Goal: Task Accomplishment & Management: Manage account settings

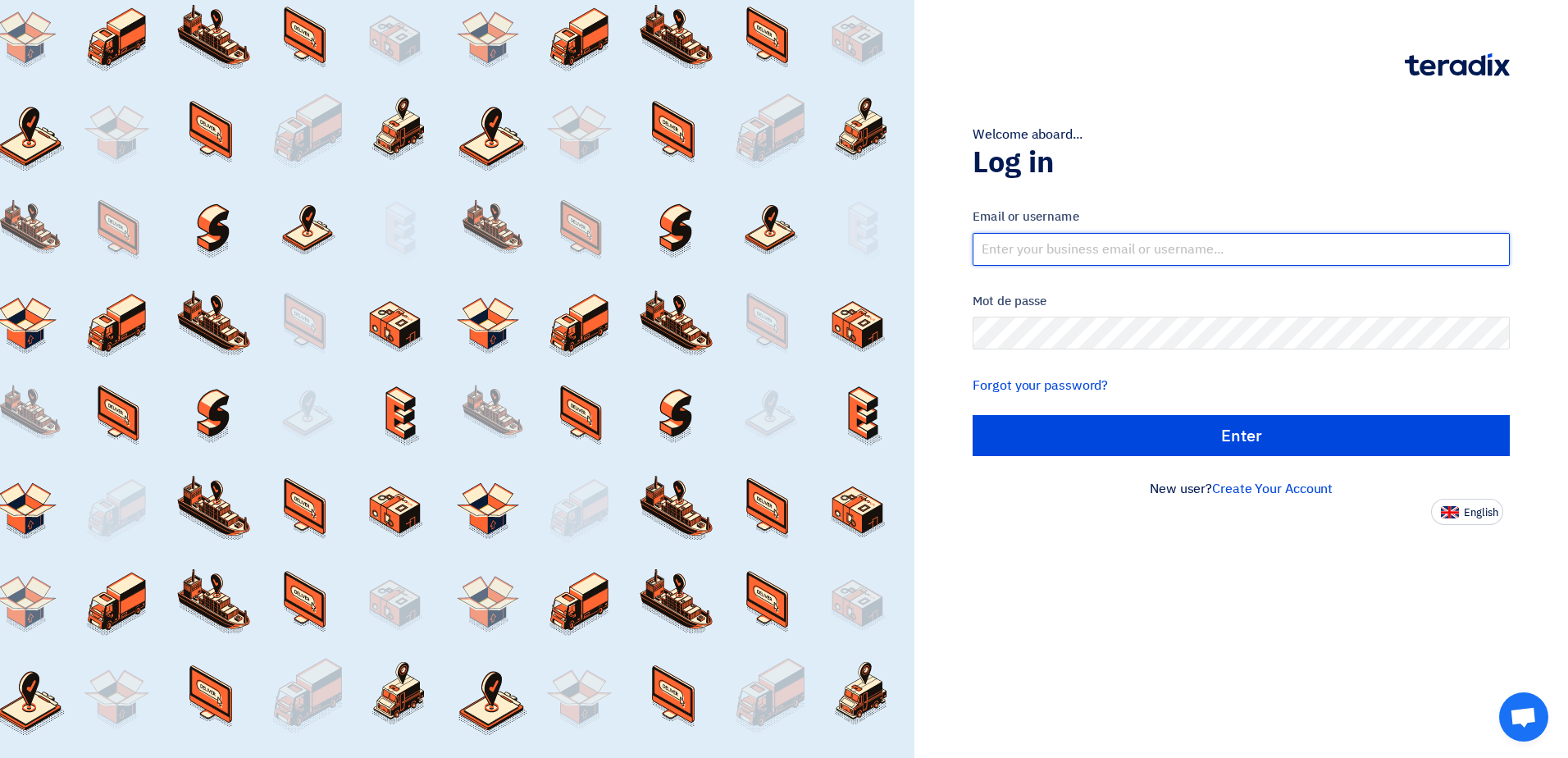
click at [1177, 255] on input "text" at bounding box center [1241, 249] width 538 height 32
click at [1113, 255] on input "text" at bounding box center [1241, 249] width 538 height 32
type input "M"
click at [1027, 249] on input "text" at bounding box center [1241, 249] width 538 height 32
paste input "[PERSON_NAME][EMAIL_ADDRESS][PERSON_NAME][DOMAIN_NAME]"
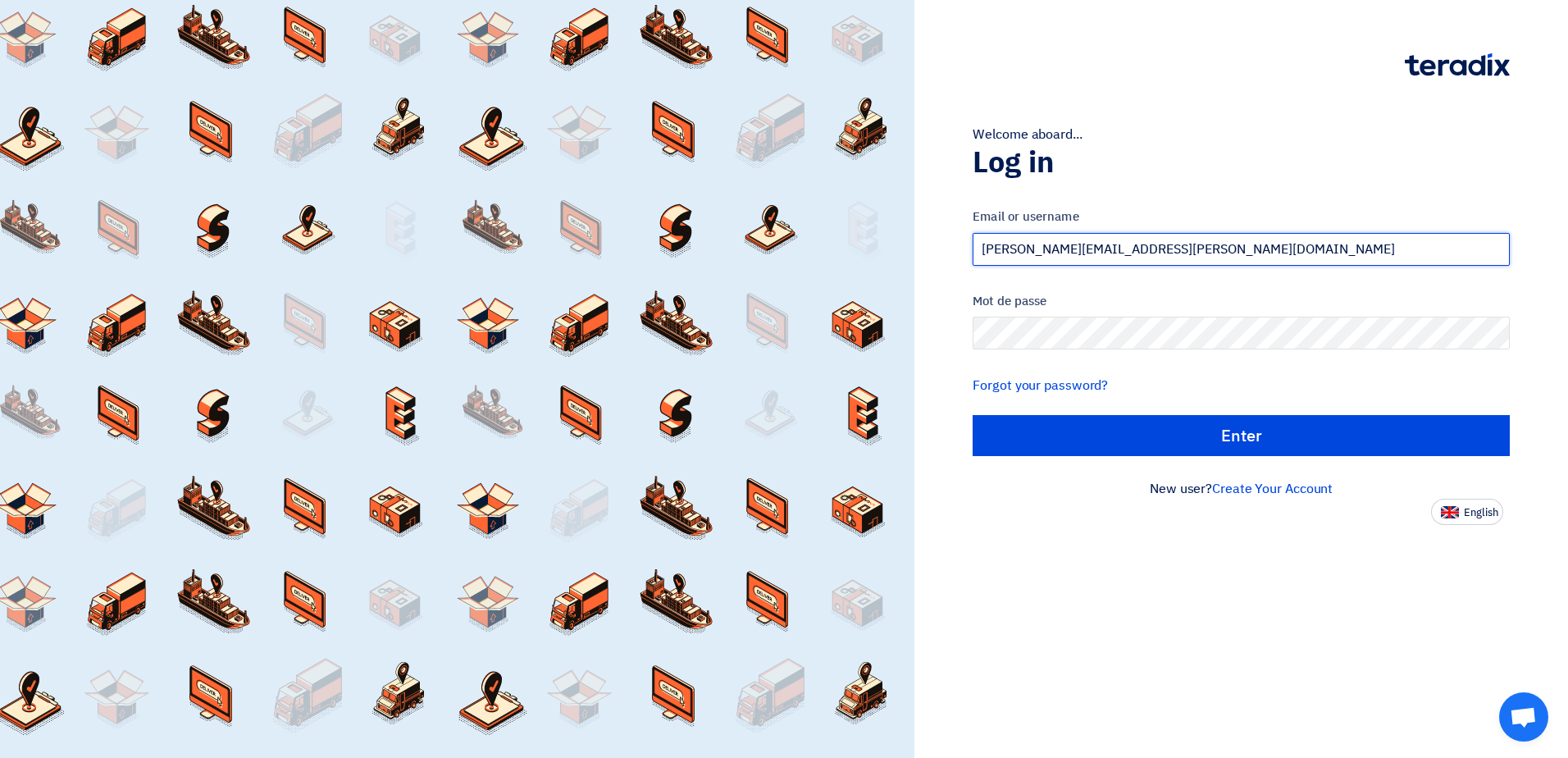
type input "[PERSON_NAME][EMAIL_ADDRESS][PERSON_NAME][DOMAIN_NAME]"
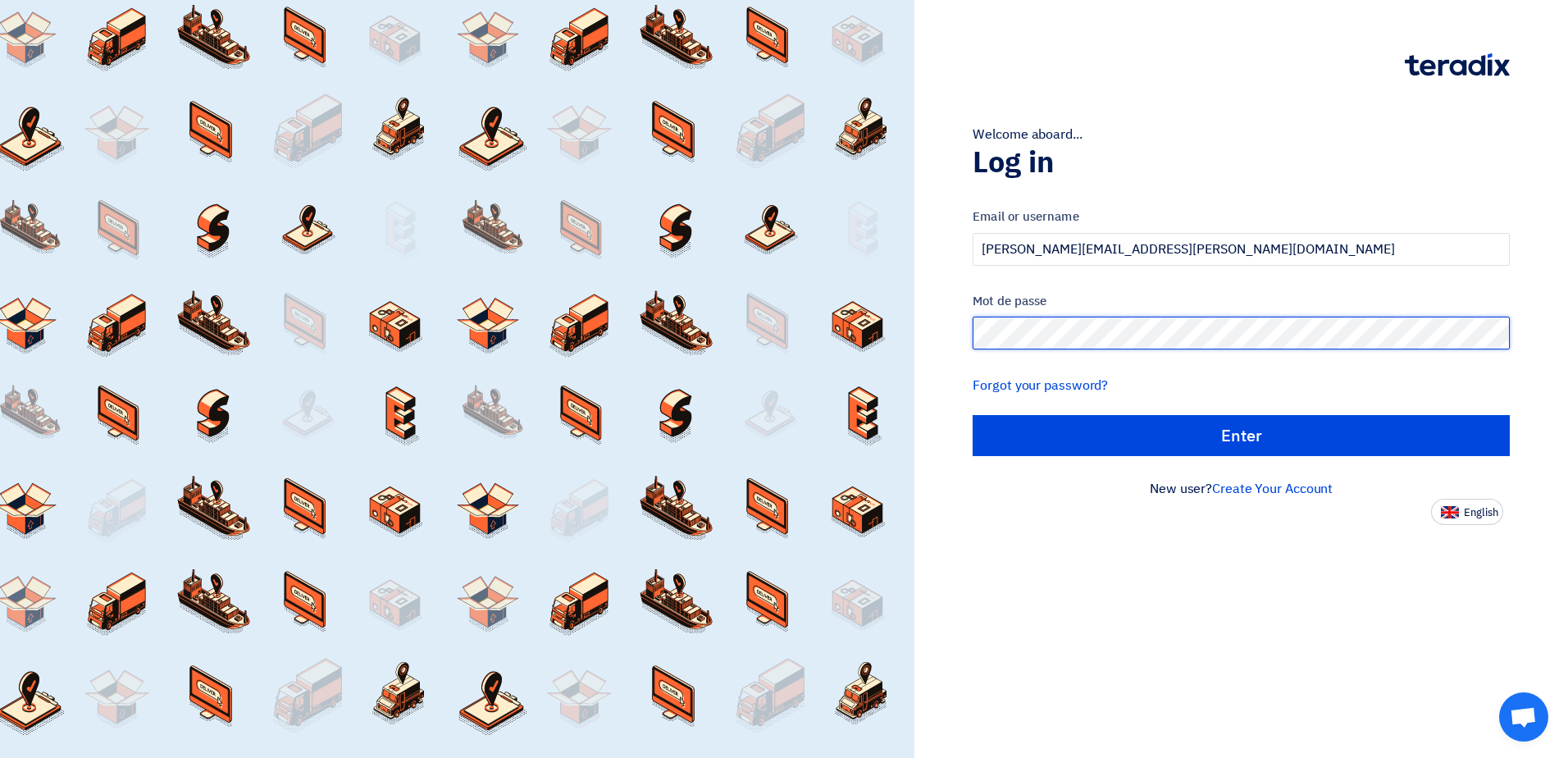
click at [973, 415] on input "الدخول" at bounding box center [1241, 436] width 538 height 41
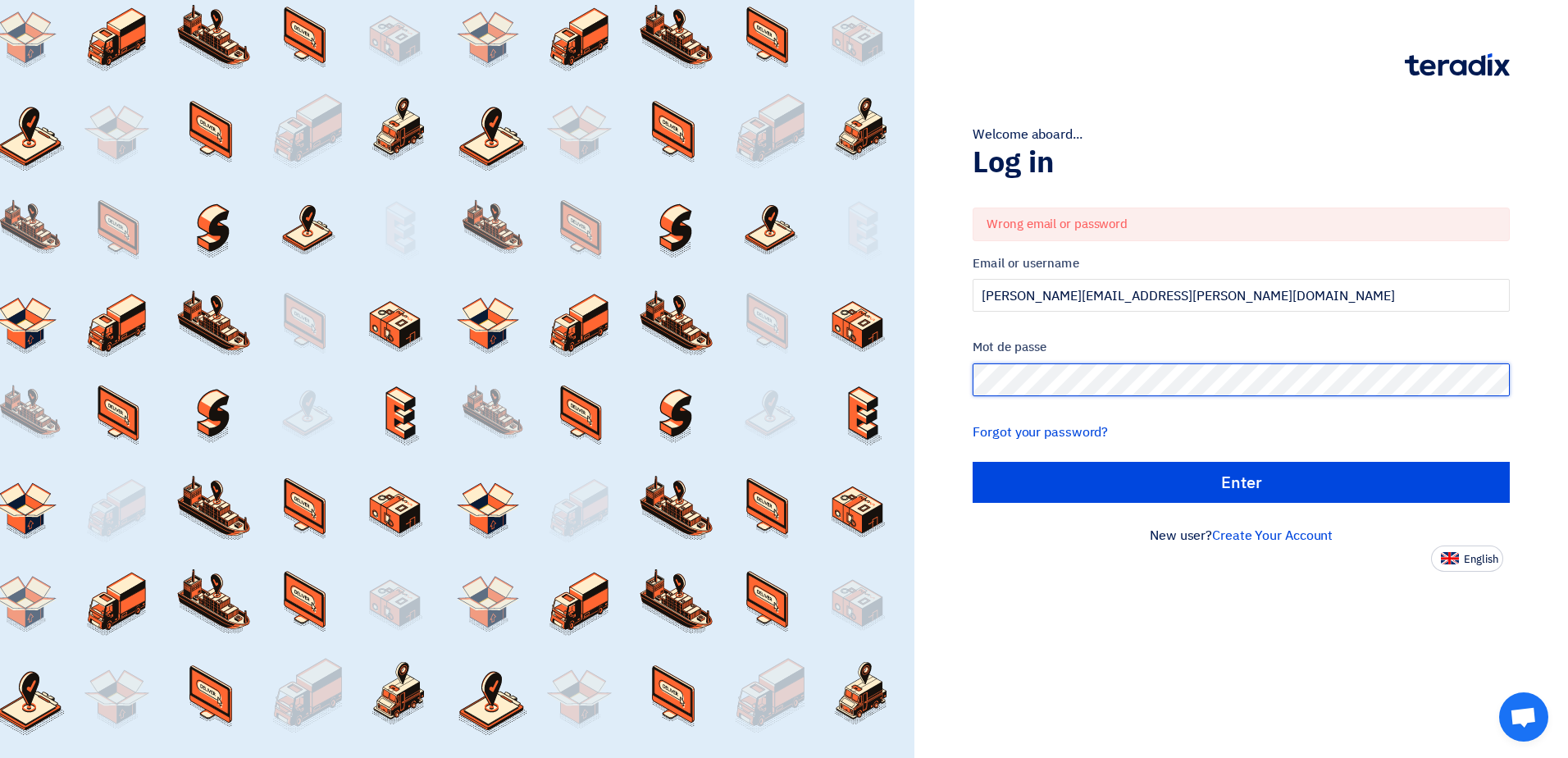
click at [928, 382] on div "Welcome aboard... Log in Wrong email or password Email or username [PERSON_NAME…" at bounding box center [1241, 285] width 630 height 572
click at [973, 462] on input "الدخول" at bounding box center [1241, 483] width 538 height 41
click at [933, 382] on div "Welcome aboard... Log in Wrong email or password Email or username [PERSON_NAME…" at bounding box center [1241, 285] width 630 height 572
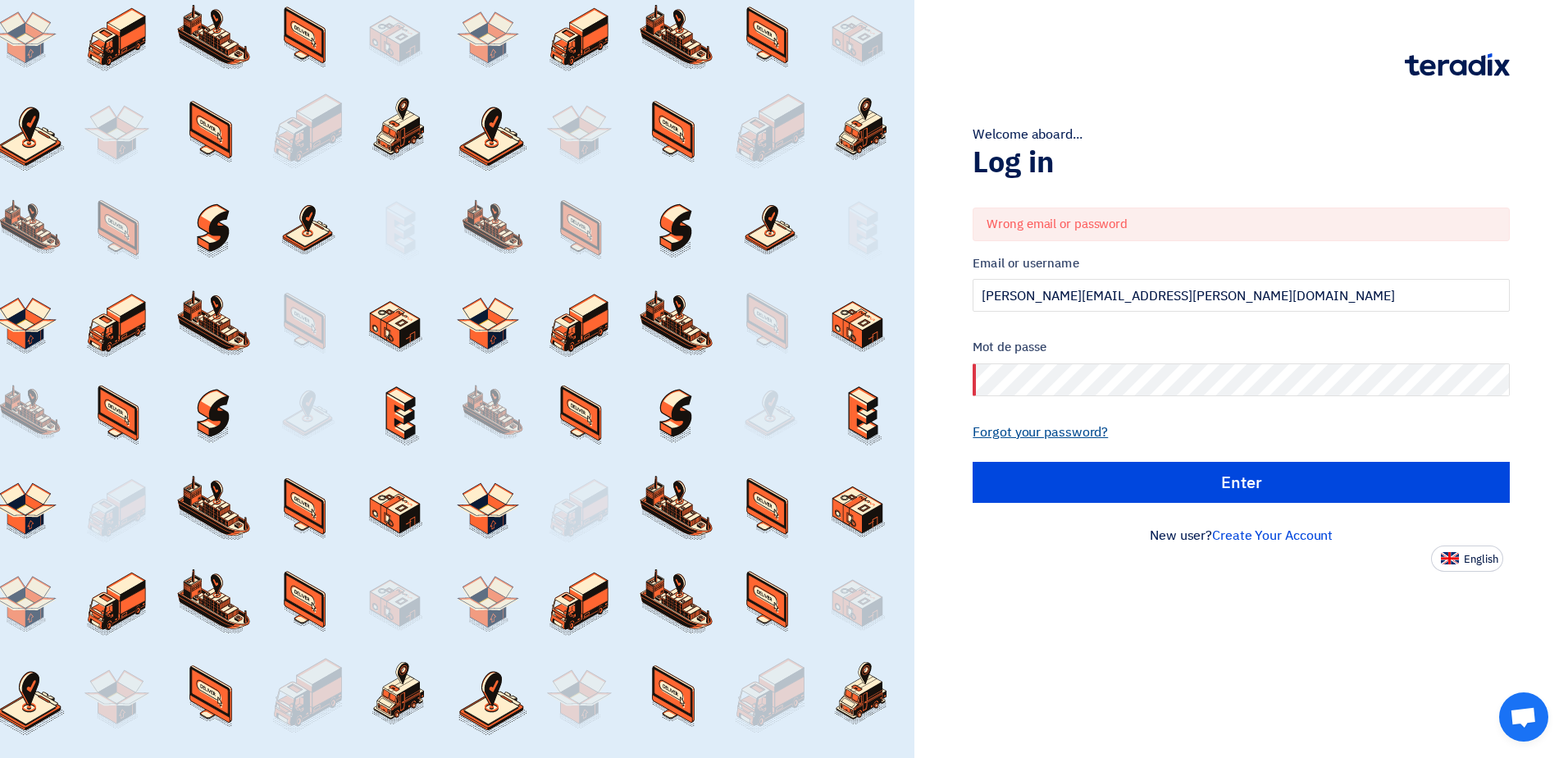
click at [1047, 432] on link "Forgot your password?" at bounding box center [1040, 432] width 135 height 20
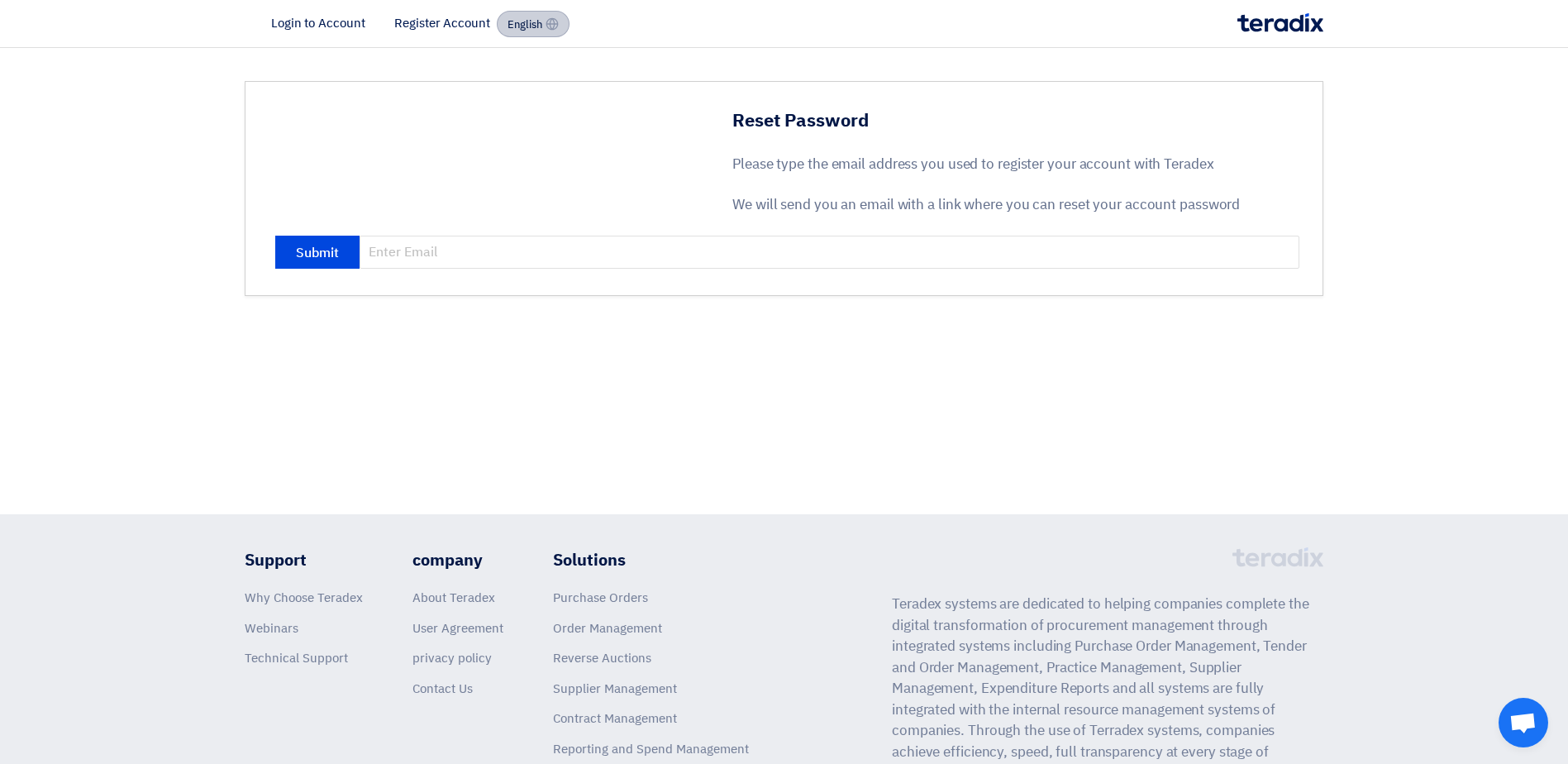
click at [510, 22] on span "English" at bounding box center [524, 24] width 34 height 12
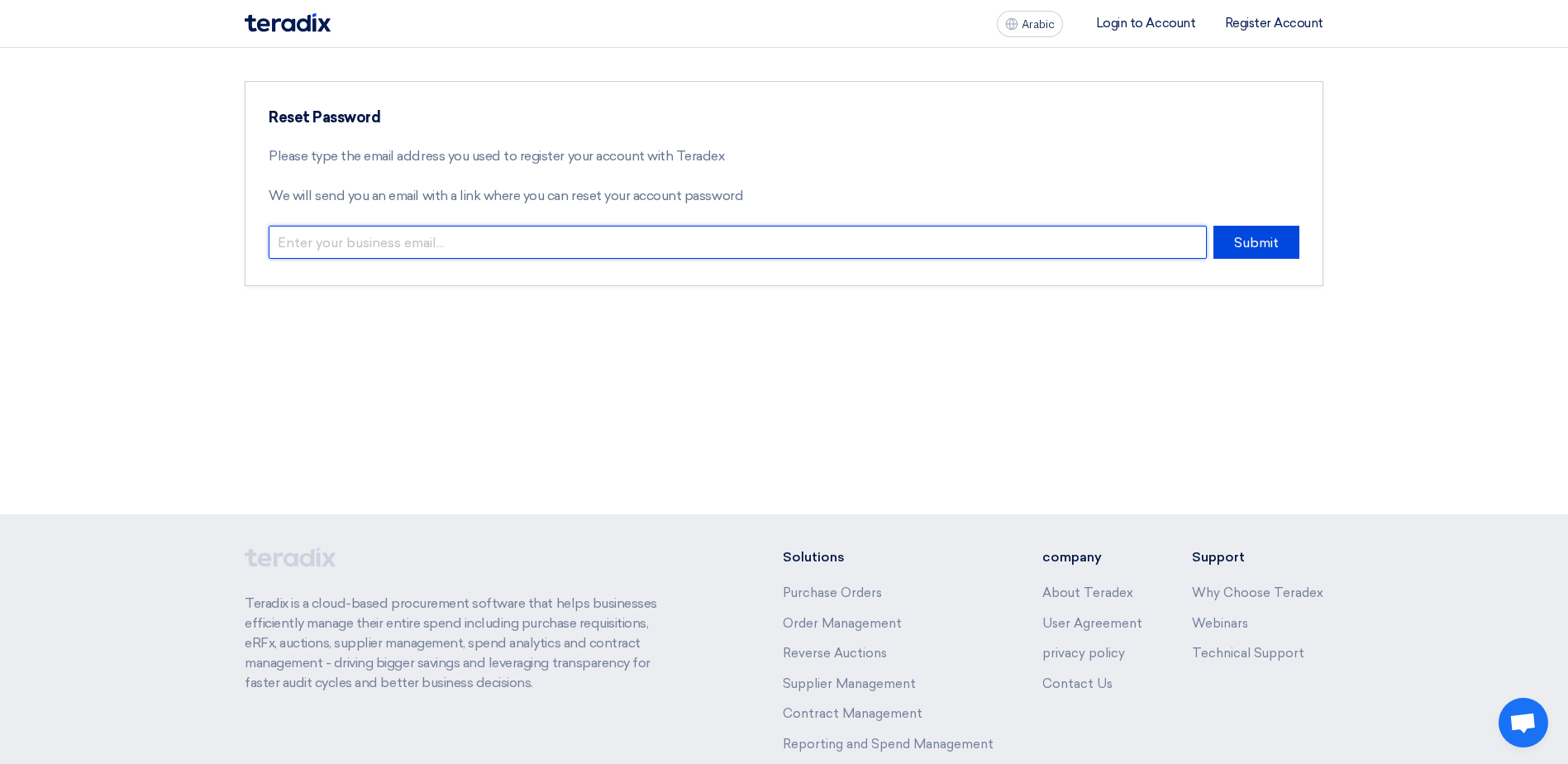
click at [632, 236] on input "email" at bounding box center [738, 242] width 938 height 33
type input "[PERSON_NAME][EMAIL_ADDRESS][PERSON_NAME][DOMAIN_NAME]"
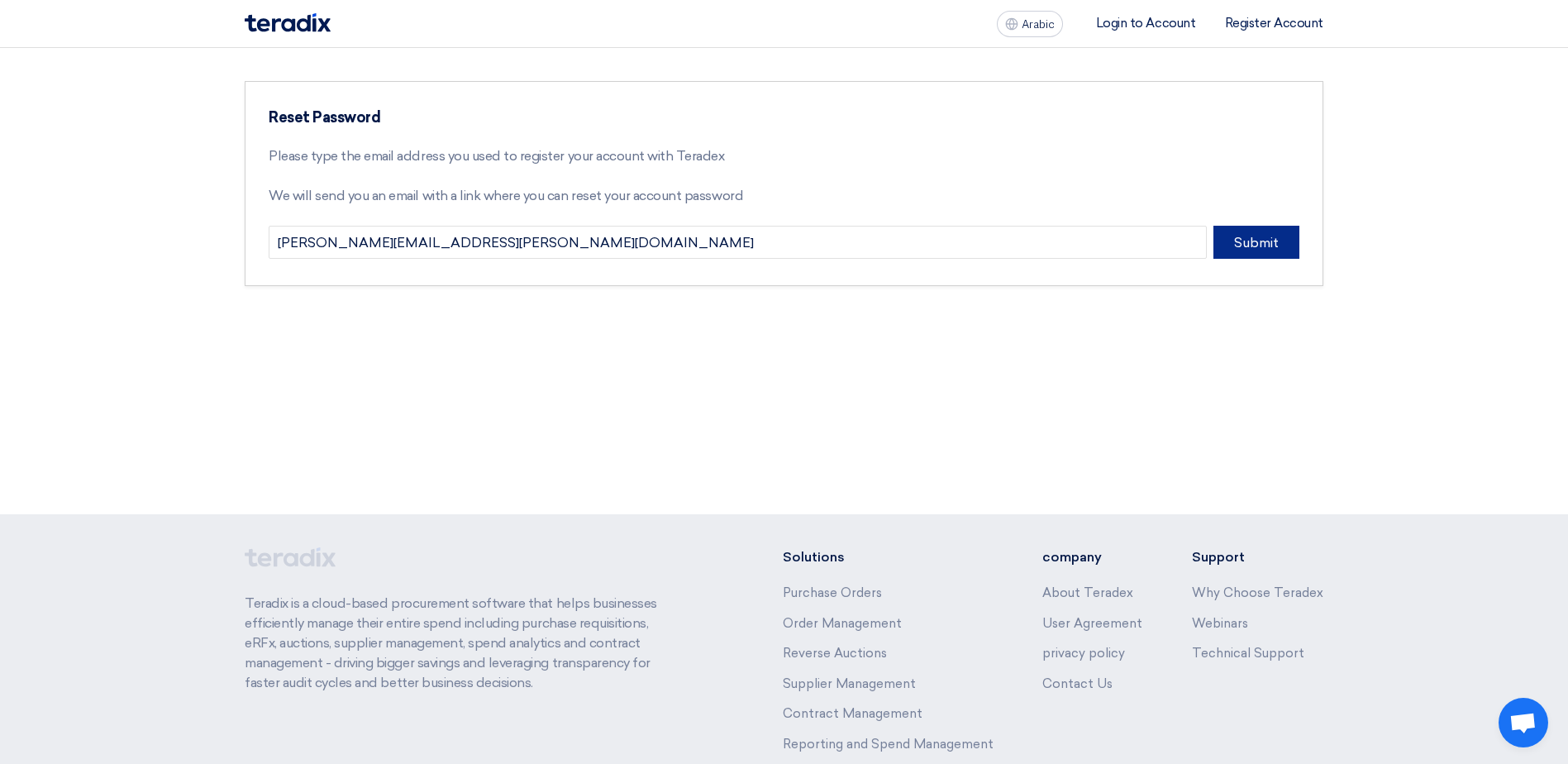
click at [1245, 254] on button "Submit" at bounding box center [1256, 242] width 86 height 33
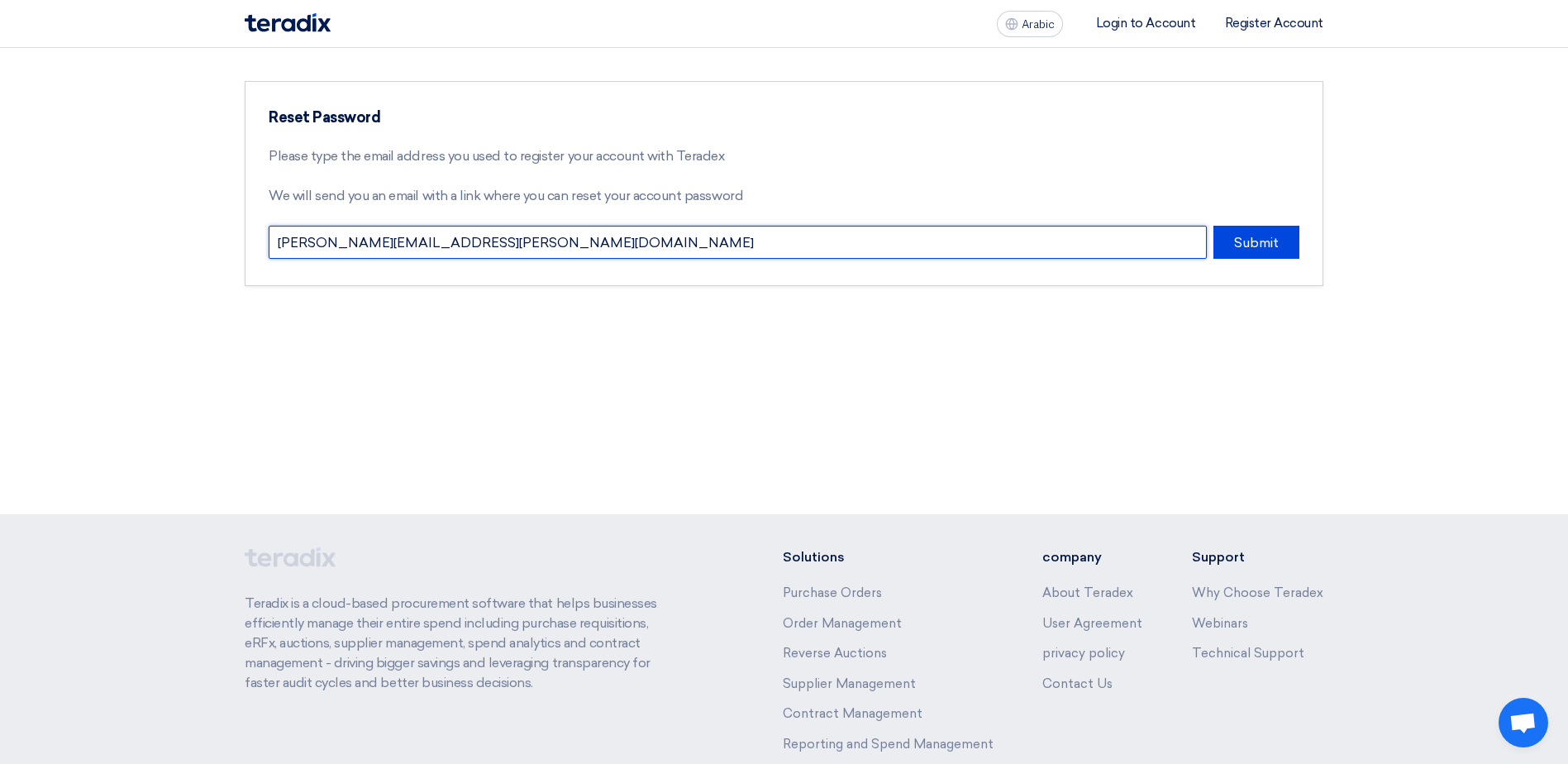
click at [1182, 232] on input "[PERSON_NAME][EMAIL_ADDRESS][PERSON_NAME][DOMAIN_NAME]" at bounding box center [738, 242] width 938 height 33
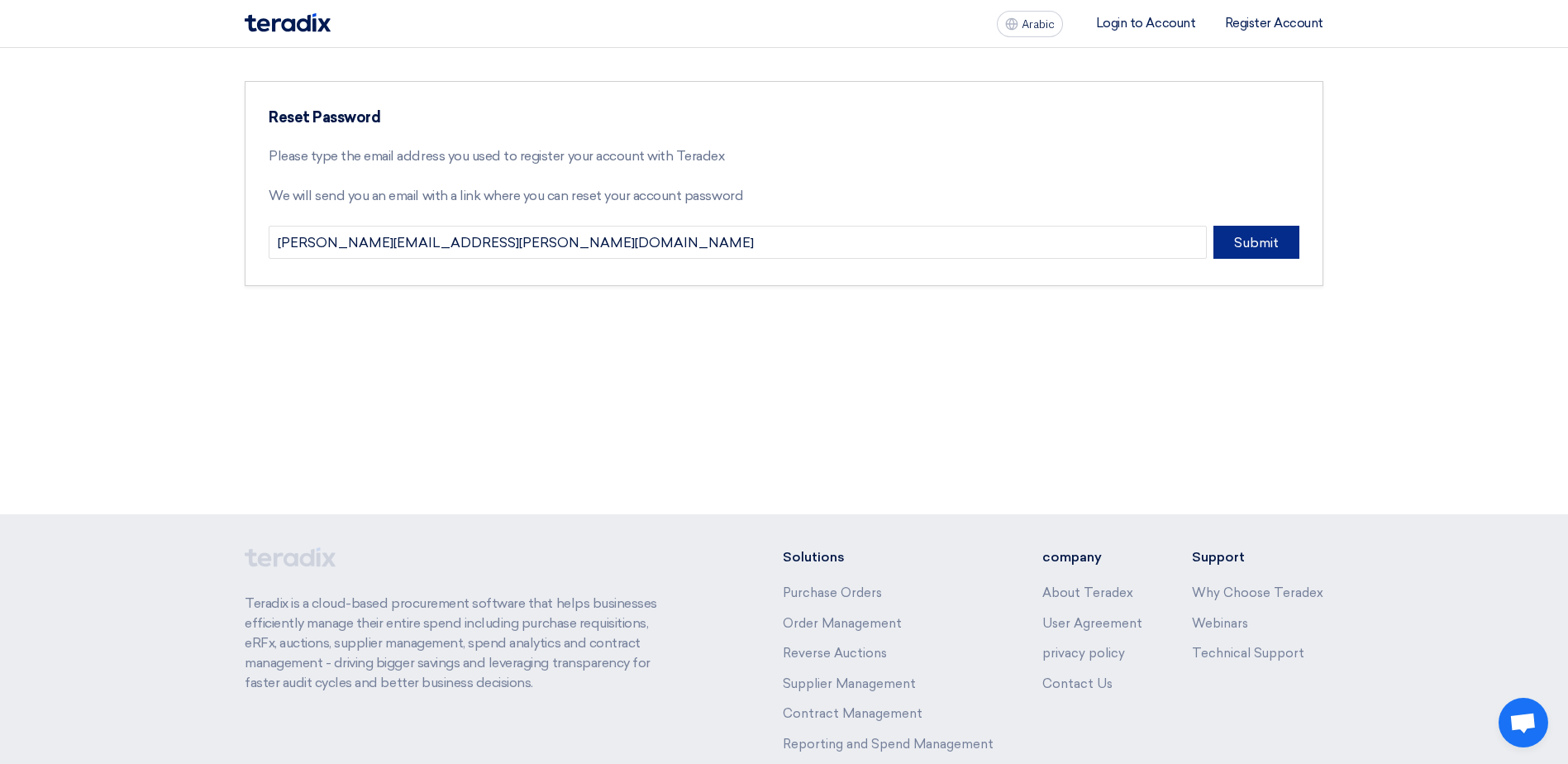
click at [1258, 245] on button "Submit" at bounding box center [1256, 242] width 86 height 33
